Goal: Task Accomplishment & Management: Manage account settings

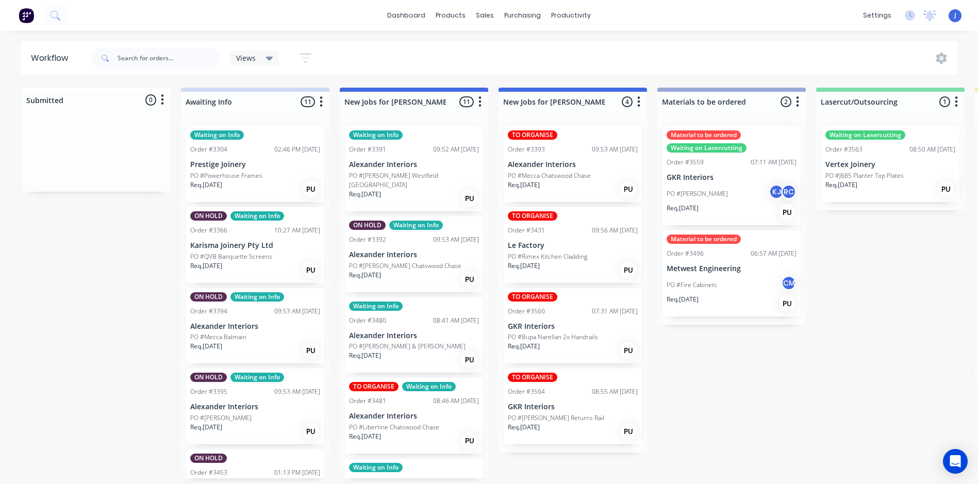
scroll to position [67, 0]
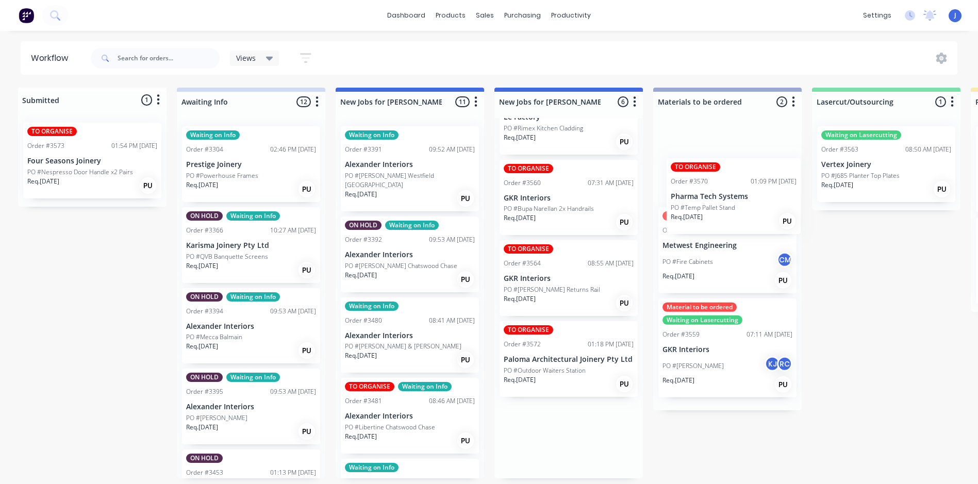
scroll to position [2, 6]
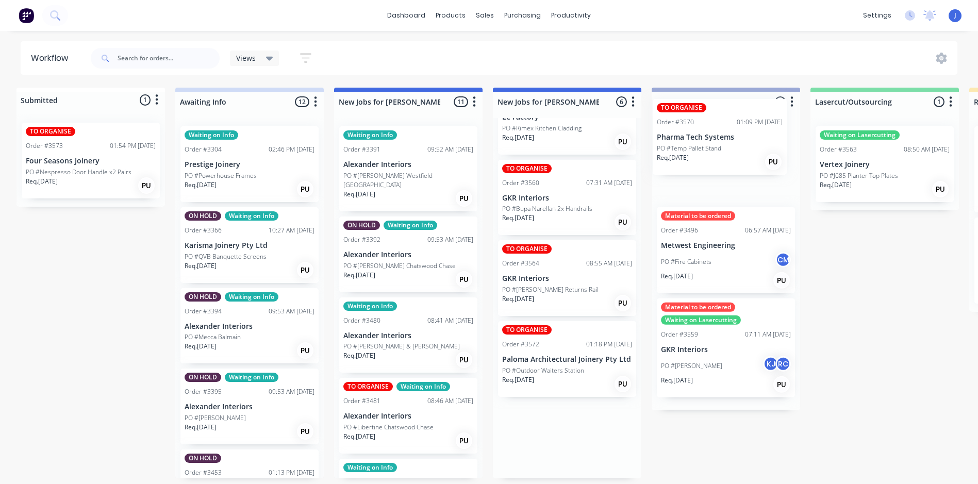
drag, startPoint x: 544, startPoint y: 368, endPoint x: 691, endPoint y: 150, distance: 262.8
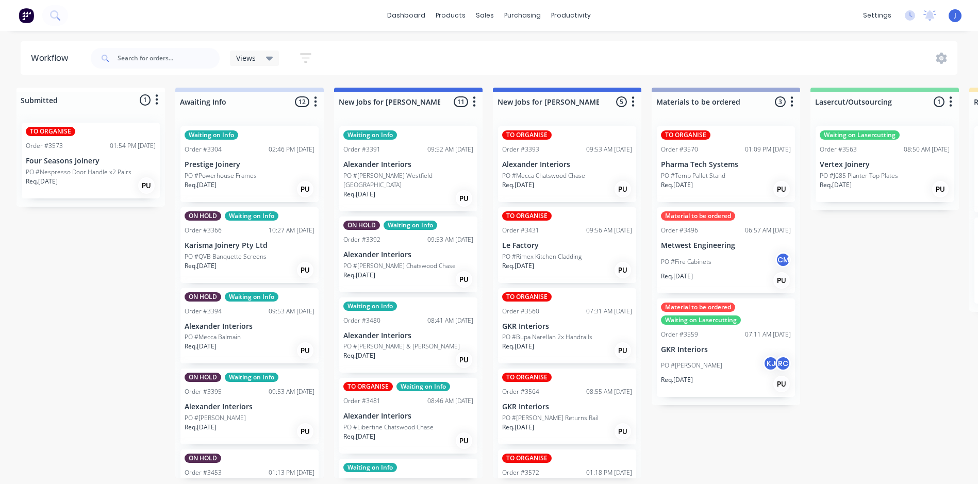
scroll to position [47, 0]
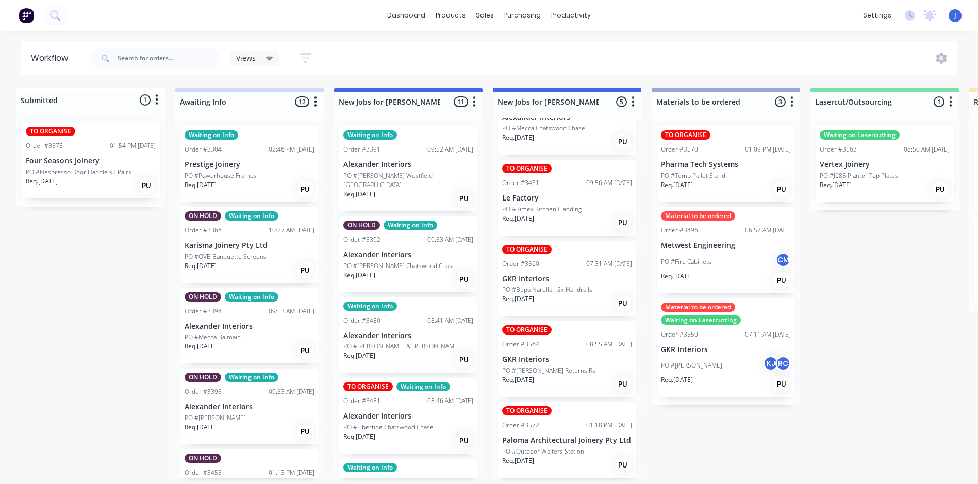
click at [710, 163] on p "Pharma Tech Systems" at bounding box center [726, 164] width 130 height 9
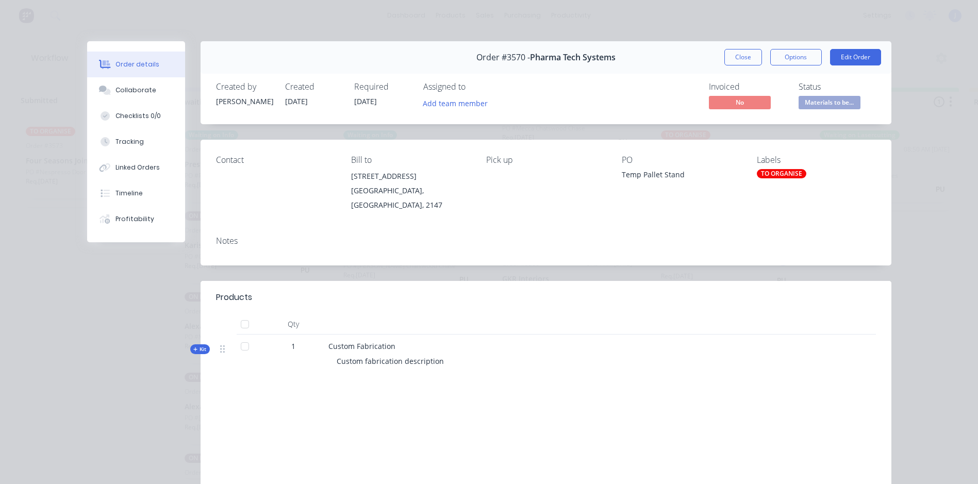
click at [780, 174] on div "TO ORGANISE" at bounding box center [782, 173] width 50 height 9
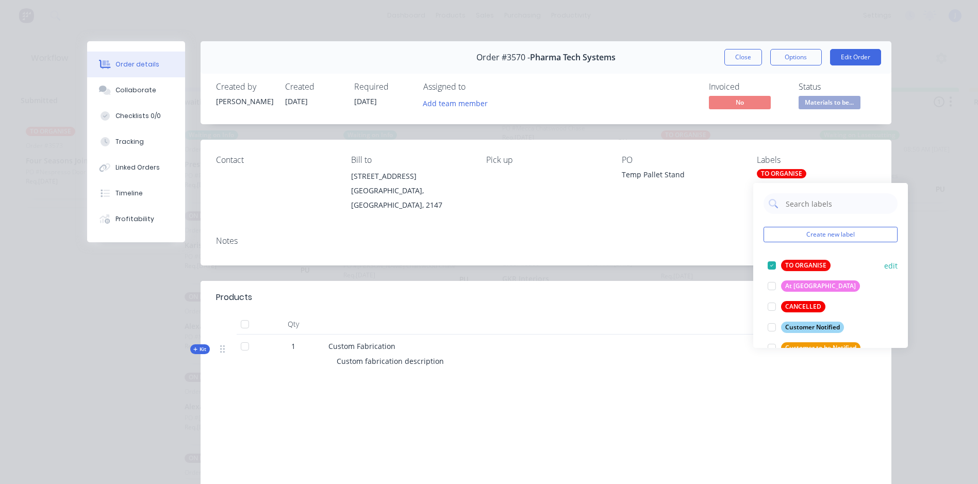
click at [771, 265] on div at bounding box center [772, 265] width 21 height 21
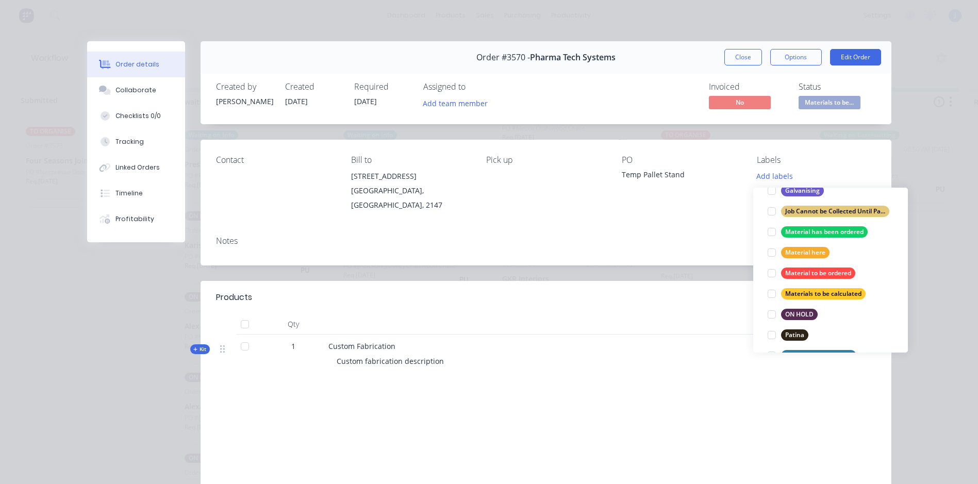
scroll to position [258, 0]
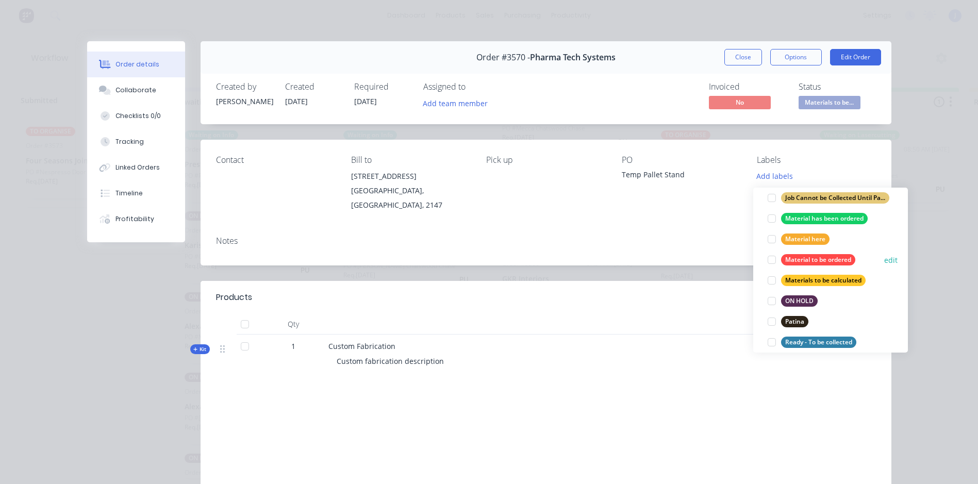
click at [772, 258] on div at bounding box center [772, 260] width 21 height 21
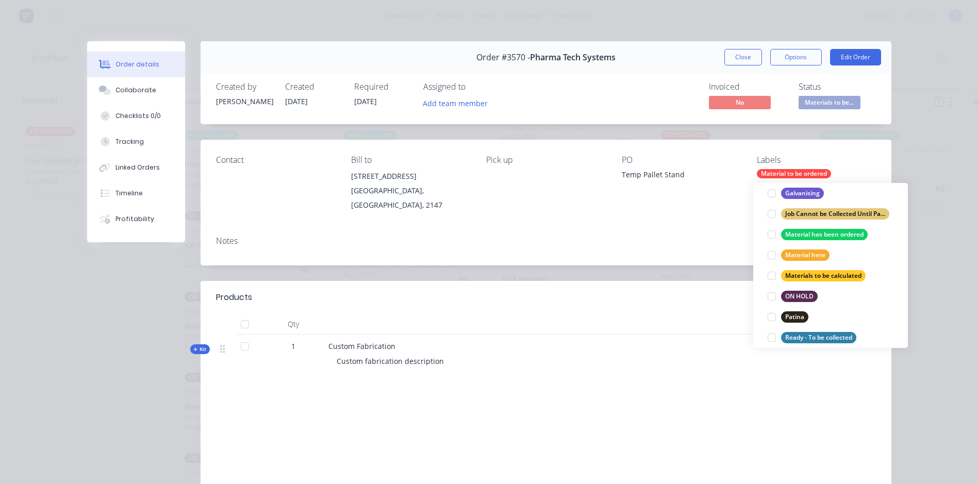
scroll to position [10, 0]
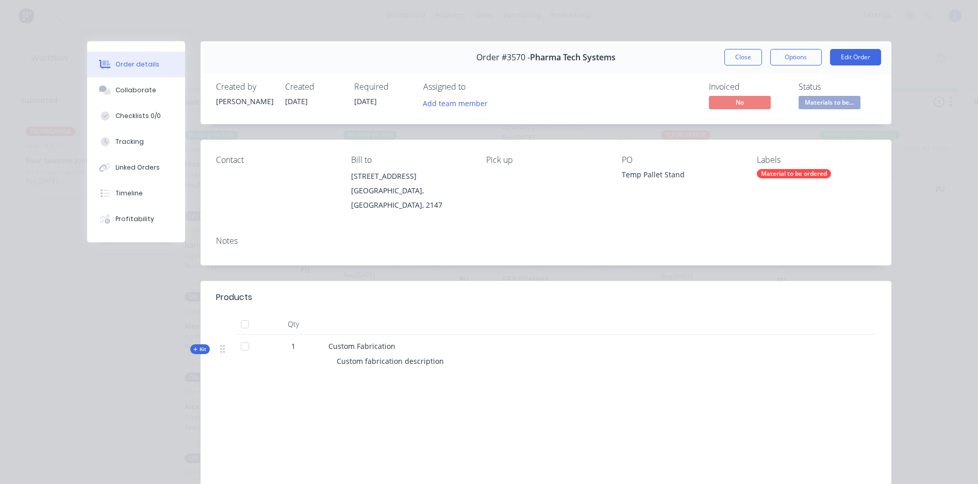
click at [725, 212] on div "Contact Bill to 11/10 Foundry Road Seven Hills, New South Wales, 2147 Pick up P…" at bounding box center [546, 184] width 691 height 88
click at [444, 104] on button "Add team member" at bounding box center [455, 103] width 76 height 14
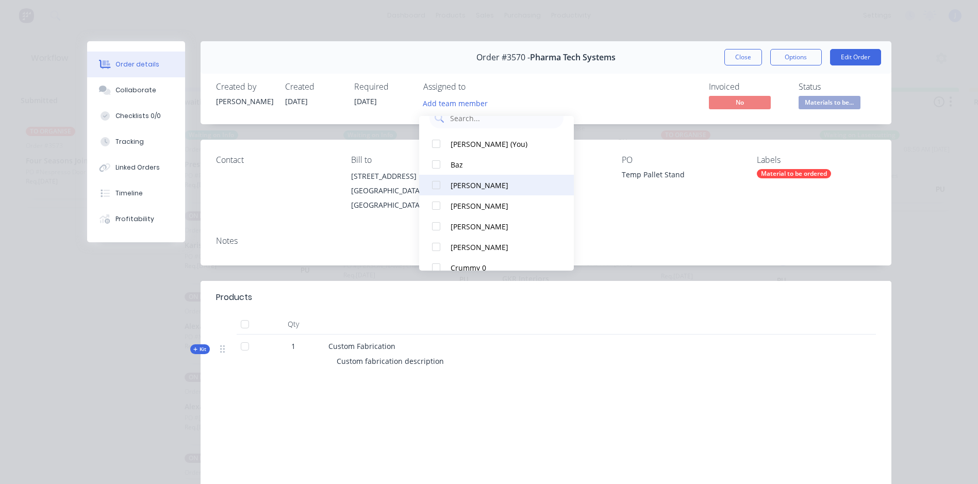
scroll to position [0, 0]
click at [435, 178] on div at bounding box center [436, 183] width 21 height 21
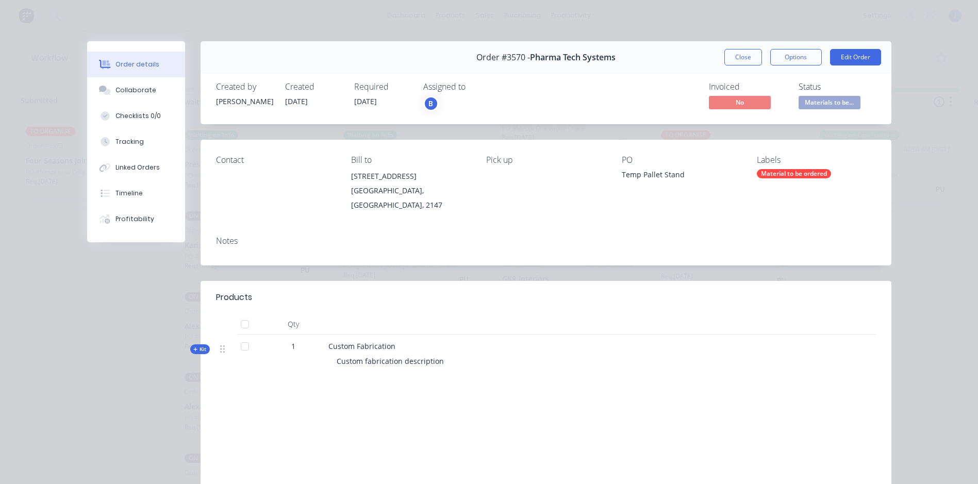
click at [737, 48] on div "Order #3570 - Pharma Tech Systems Close Options Edit Order" at bounding box center [546, 57] width 691 height 32
click at [736, 56] on button "Close" at bounding box center [744, 57] width 38 height 17
